Goal: Task Accomplishment & Management: Manage account settings

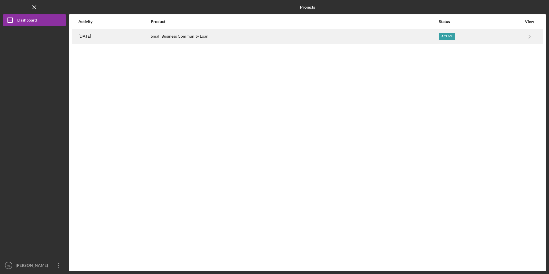
click at [197, 37] on div "Small Business Community Loan" at bounding box center [295, 36] width 288 height 14
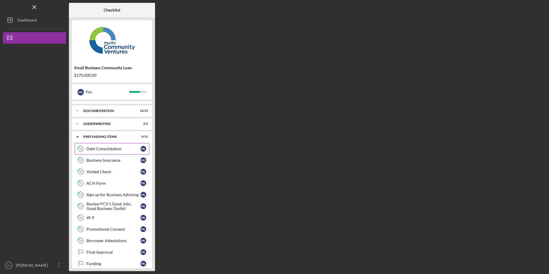
scroll to position [16, 0]
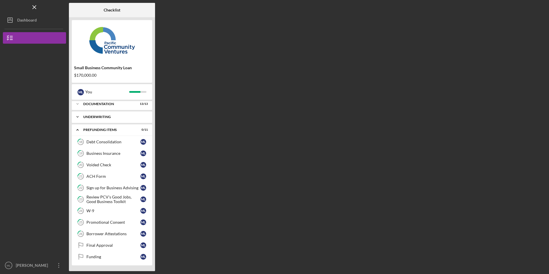
click at [80, 118] on icon "Icon/Expander" at bounding box center [77, 116] width 11 height 11
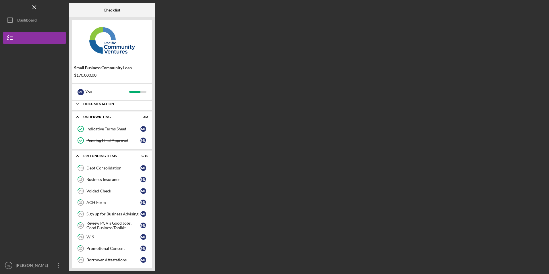
click at [84, 106] on div "Icon/Expander Documentation 13 / 13" at bounding box center [112, 103] width 80 height 11
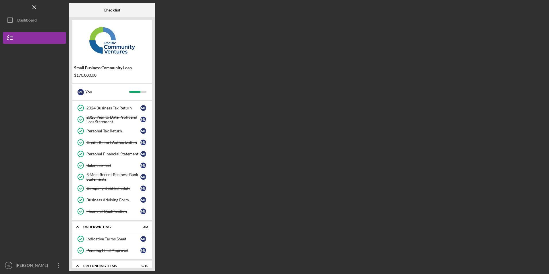
scroll to position [194, 0]
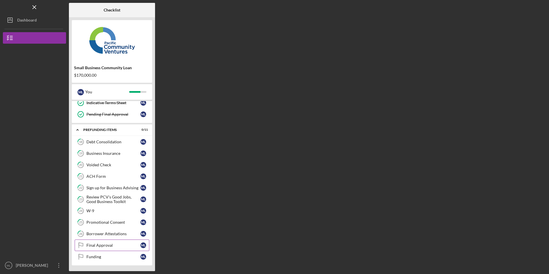
click at [99, 243] on div "Final Approval" at bounding box center [113, 245] width 54 height 5
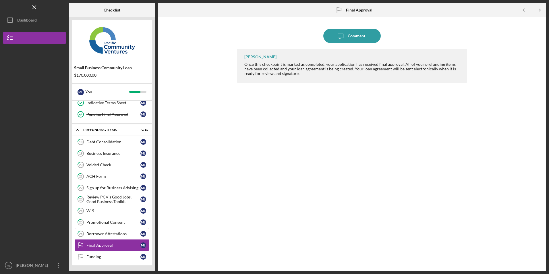
click at [104, 231] on link "26 Borrower Attestations M L" at bounding box center [112, 233] width 75 height 11
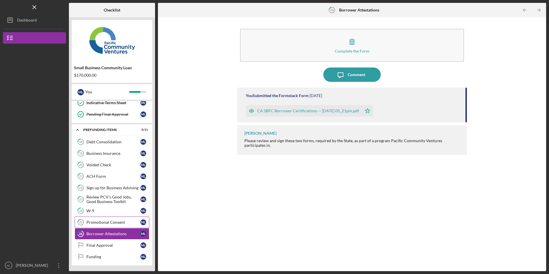
click at [102, 225] on div "Promotional Consent" at bounding box center [113, 222] width 54 height 5
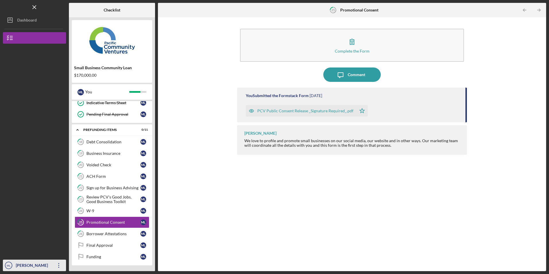
click at [58, 264] on icon "Icon/Overflow" at bounding box center [59, 265] width 14 height 14
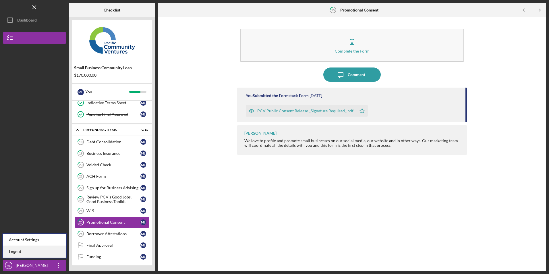
click at [51, 248] on link "Logout" at bounding box center [34, 252] width 63 height 12
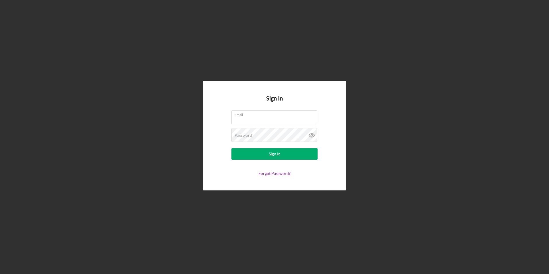
type input "[EMAIL_ADDRESS][DOMAIN_NAME]"
